Goal: Task Accomplishment & Management: Use online tool/utility

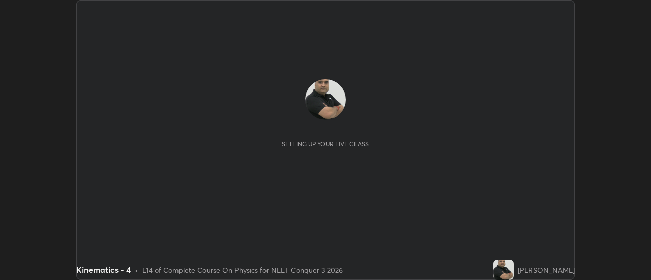
scroll to position [280, 651]
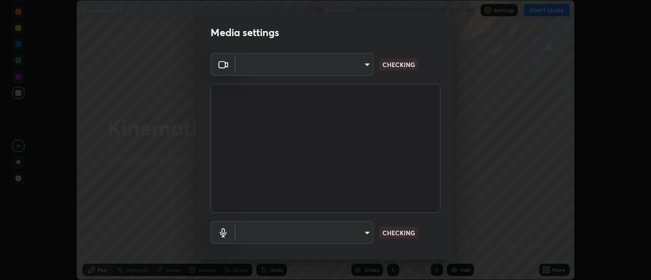
type input "cf8053163bb2f7d6ecf3d6bd7b4235d237b850a42bc303a0614f26eb784a67d0"
type input "communications"
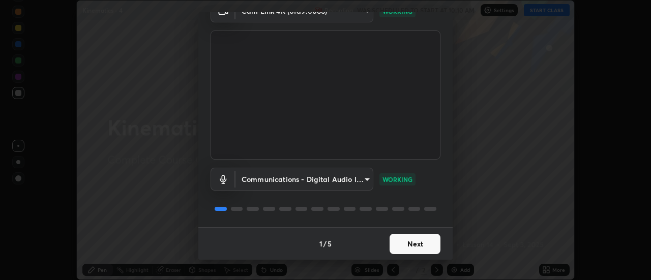
click at [425, 245] on button "Next" at bounding box center [415, 244] width 51 height 20
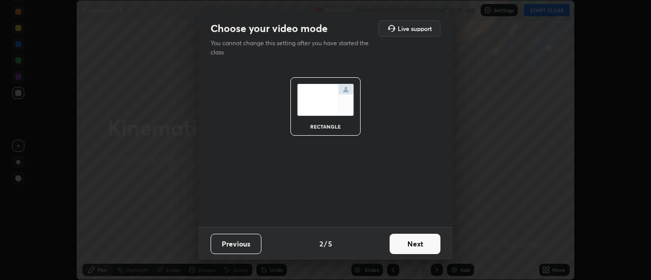
scroll to position [0, 0]
click at [424, 246] on button "Next" at bounding box center [415, 244] width 51 height 20
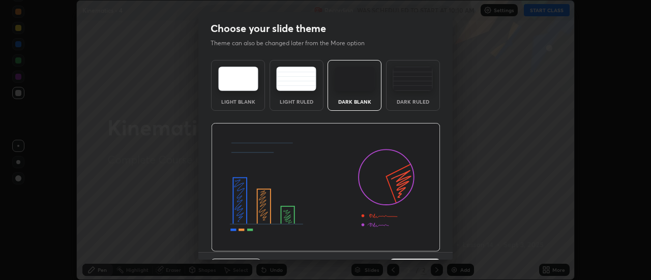
scroll to position [25, 0]
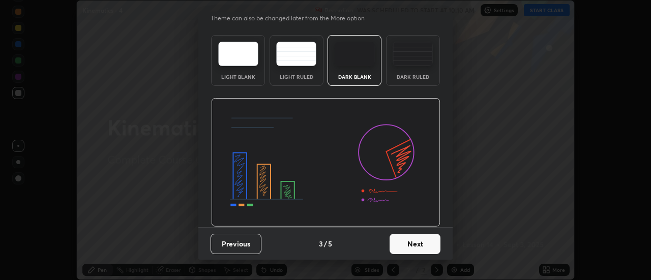
click at [420, 245] on button "Next" at bounding box center [415, 244] width 51 height 20
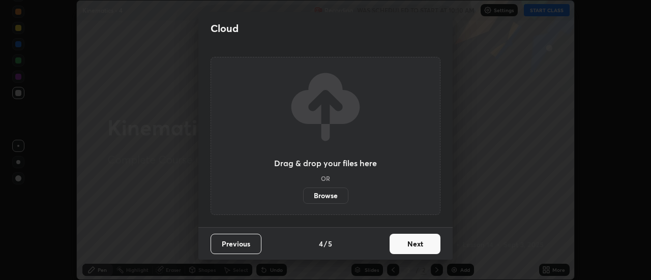
click at [426, 244] on button "Next" at bounding box center [415, 244] width 51 height 20
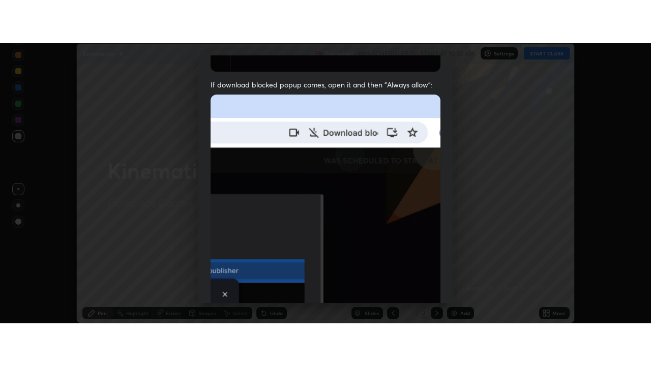
scroll to position [261, 0]
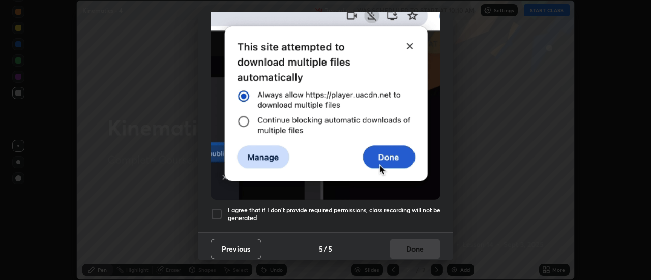
click at [218, 210] on div at bounding box center [217, 214] width 12 height 12
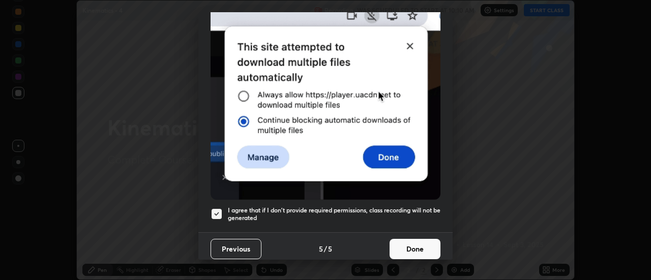
click at [420, 244] on button "Done" at bounding box center [415, 249] width 51 height 20
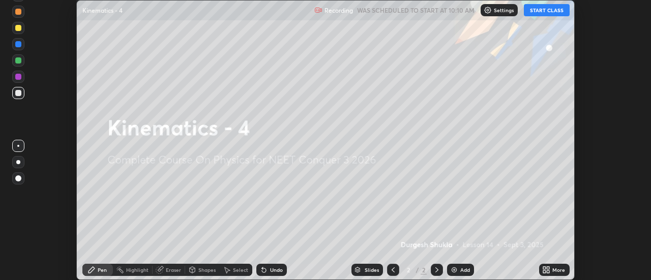
click at [552, 13] on button "START CLASS" at bounding box center [547, 10] width 46 height 12
click at [456, 269] on img at bounding box center [454, 270] width 8 height 8
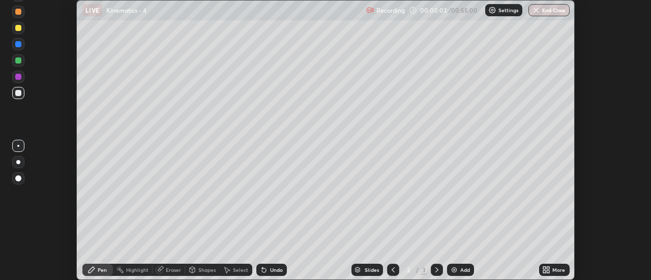
click at [546, 270] on icon at bounding box center [546, 270] width 8 height 8
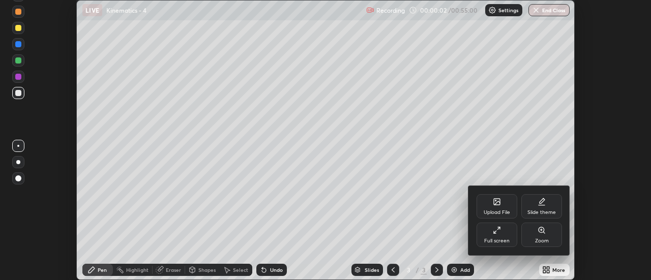
click at [499, 236] on div "Full screen" at bounding box center [497, 235] width 41 height 24
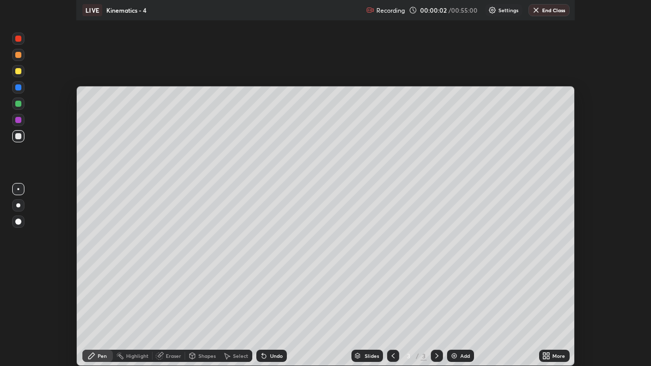
scroll to position [366, 651]
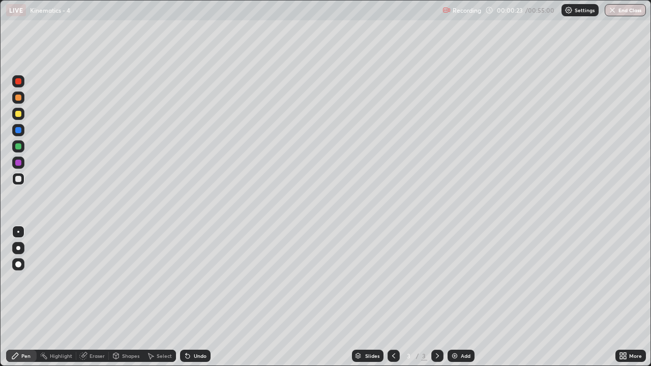
click at [19, 115] on div at bounding box center [18, 114] width 6 height 6
click at [16, 265] on div at bounding box center [18, 265] width 6 height 6
click at [458, 280] on div "Add" at bounding box center [461, 356] width 27 height 12
click at [20, 81] on div at bounding box center [18, 81] width 6 height 6
click at [20, 99] on div at bounding box center [18, 98] width 6 height 6
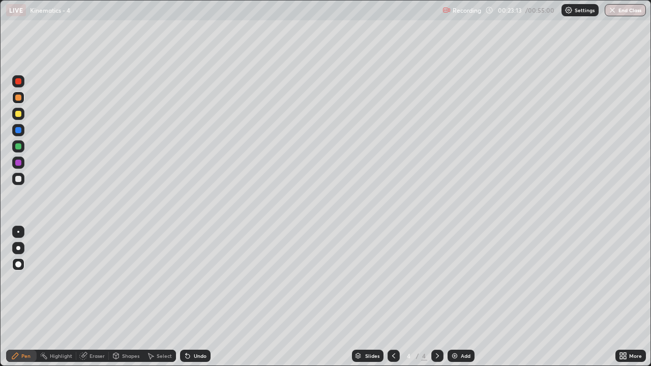
click at [465, 280] on div "Add" at bounding box center [466, 356] width 10 height 5
click at [17, 265] on div at bounding box center [18, 265] width 6 height 6
click at [461, 280] on div "Add" at bounding box center [466, 356] width 10 height 5
click at [101, 280] on div "Eraser" at bounding box center [97, 356] width 15 height 5
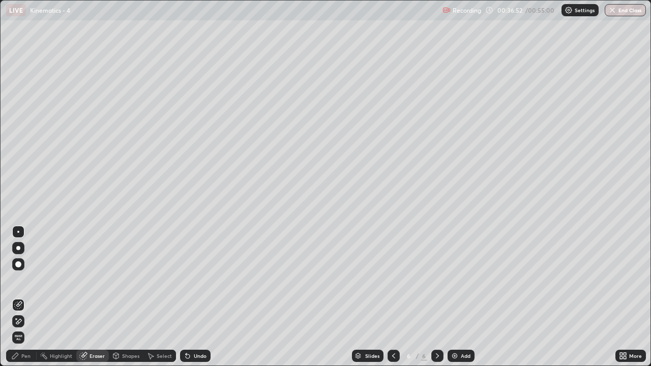
click at [27, 280] on div "Pen" at bounding box center [25, 356] width 9 height 5
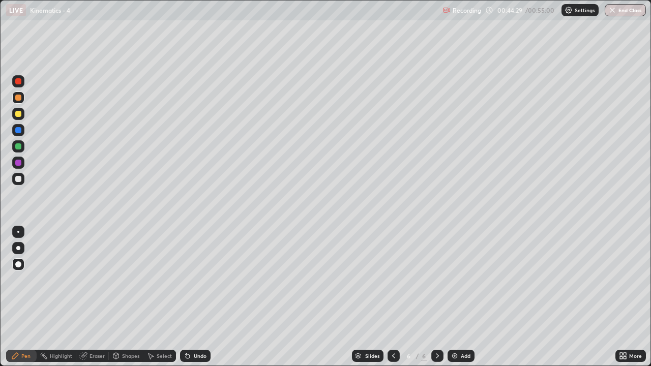
click at [465, 280] on div "Add" at bounding box center [466, 356] width 10 height 5
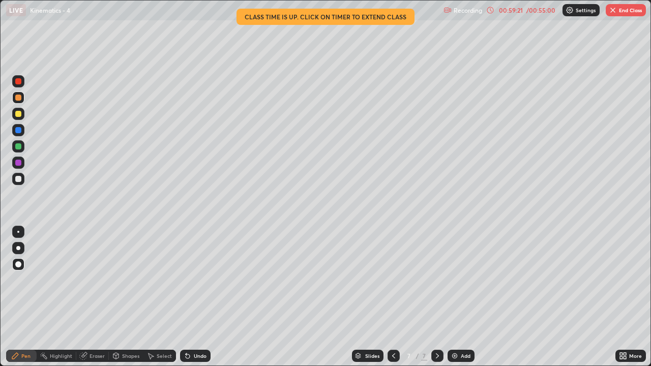
click at [621, 13] on button "End Class" at bounding box center [626, 10] width 40 height 12
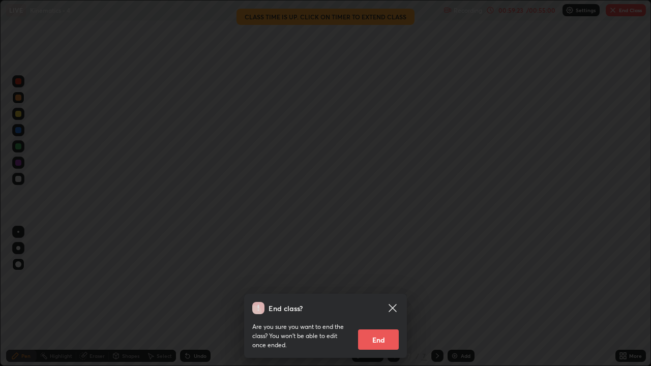
click at [381, 280] on button "End" at bounding box center [378, 340] width 41 height 20
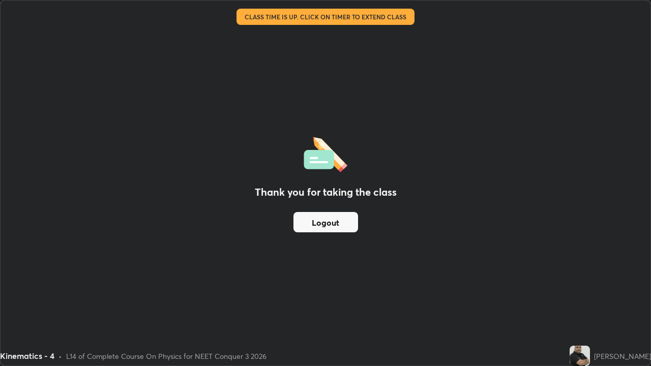
click at [328, 213] on button "Logout" at bounding box center [326, 222] width 65 height 20
click at [304, 223] on button "Logout" at bounding box center [326, 222] width 65 height 20
